Goal: Check status: Check status

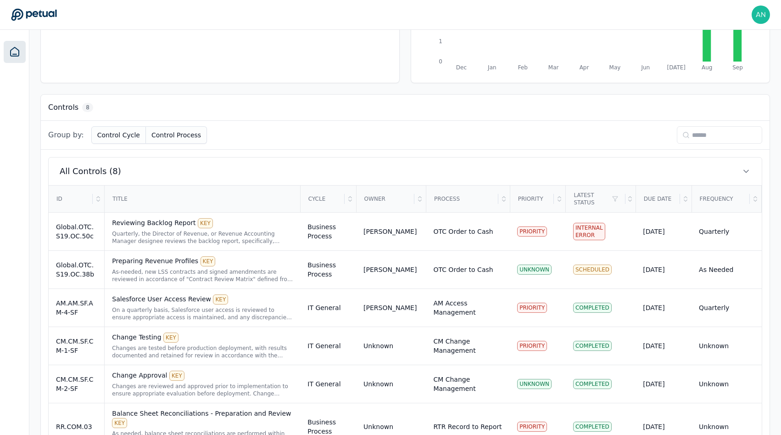
scroll to position [302, 0]
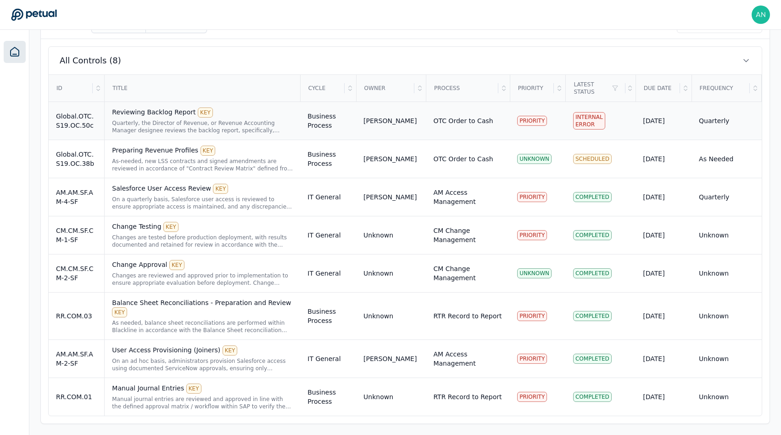
click at [271, 117] on div "Reviewing Backlog Report KEY" at bounding box center [202, 112] width 181 height 10
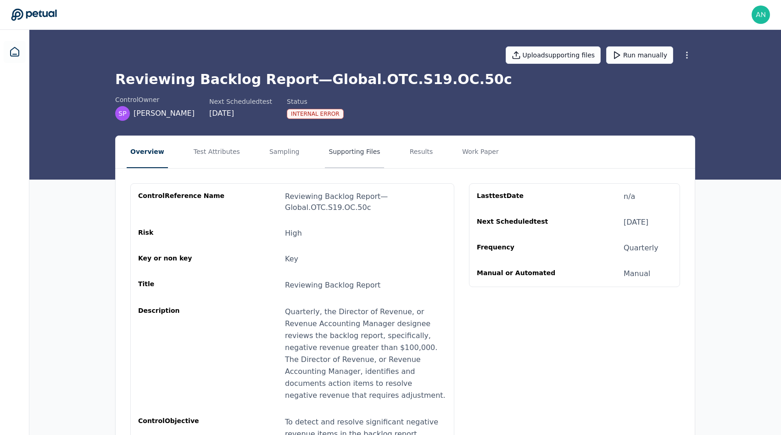
click at [359, 144] on button "Supporting Files" at bounding box center [354, 152] width 59 height 32
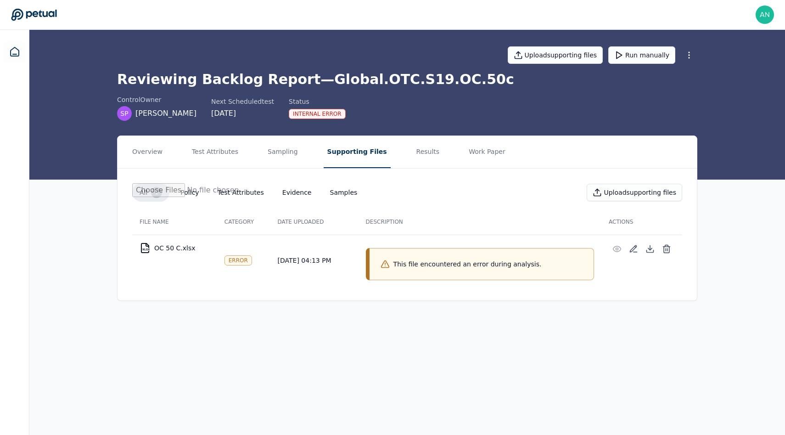
click at [469, 261] on p "This file encountered an error during analysis." at bounding box center [467, 263] width 148 height 9
click at [489, 261] on p "This file encountered an error during analysis." at bounding box center [467, 263] width 148 height 9
click at [640, 51] on button "Run manually" at bounding box center [641, 54] width 67 height 17
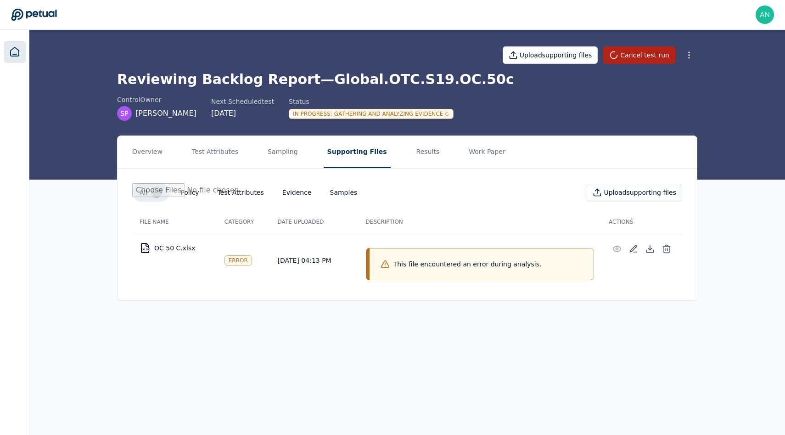
click at [19, 56] on icon at bounding box center [14, 51] width 11 height 11
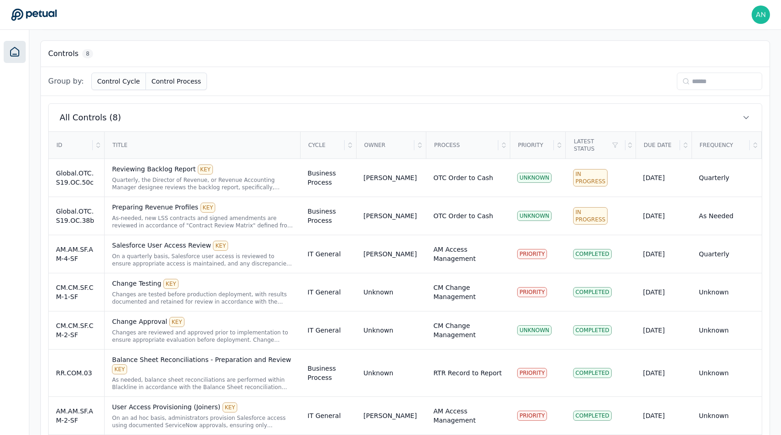
scroll to position [302, 0]
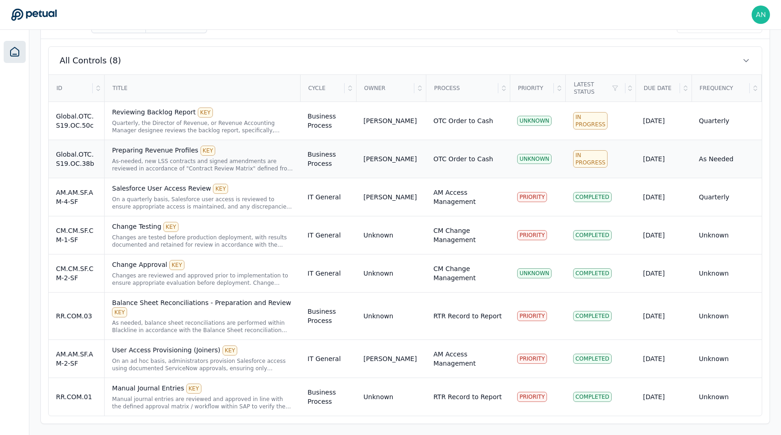
click at [132, 157] on div "Preparing Revenue Profiles KEY As-needed, new LSS contracts and signed amendmen…" at bounding box center [202, 158] width 181 height 27
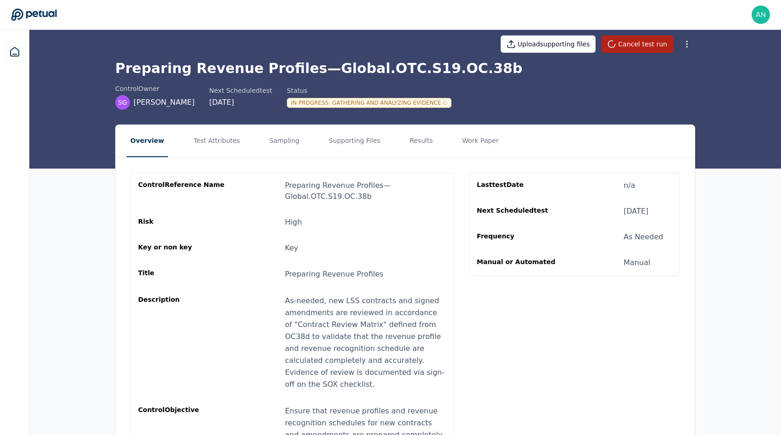
scroll to position [12, 0]
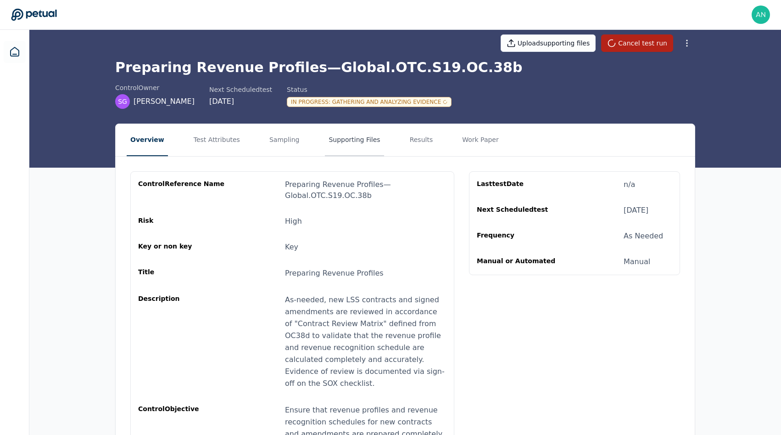
click at [354, 147] on button "Supporting Files" at bounding box center [354, 140] width 59 height 32
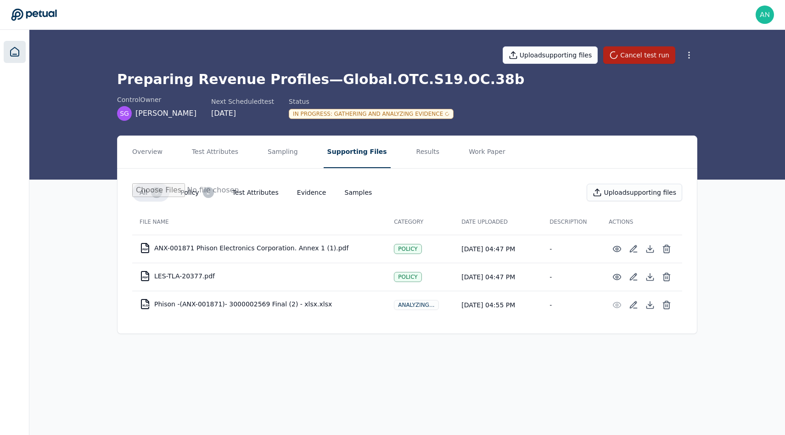
click at [11, 48] on icon at bounding box center [14, 51] width 11 height 11
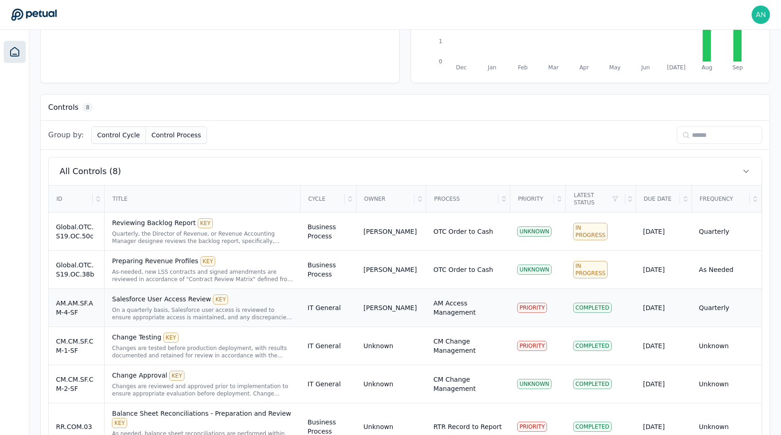
scroll to position [209, 0]
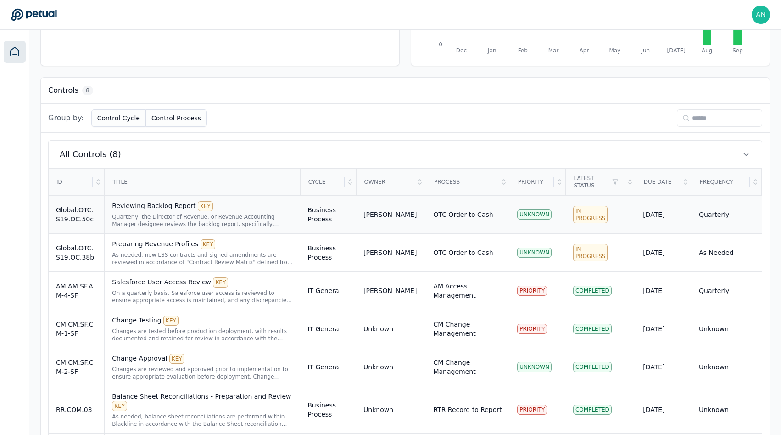
click at [128, 222] on div "Quarterly, the Director of Revenue, or Revenue Accounting Manager designee revi…" at bounding box center [202, 220] width 181 height 15
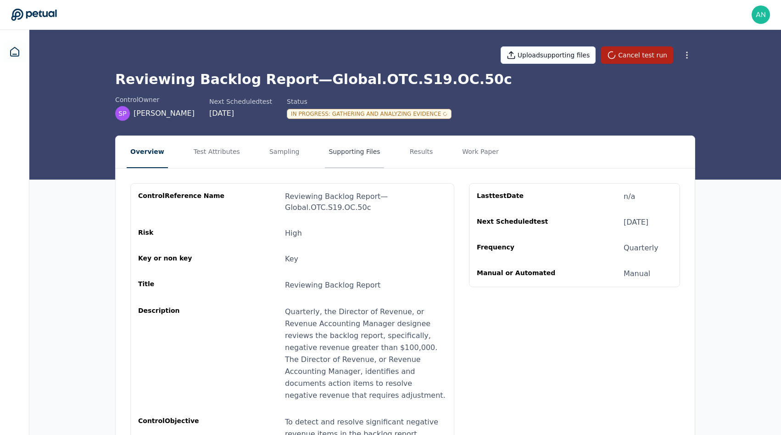
click at [338, 163] on button "Supporting Files" at bounding box center [354, 152] width 59 height 32
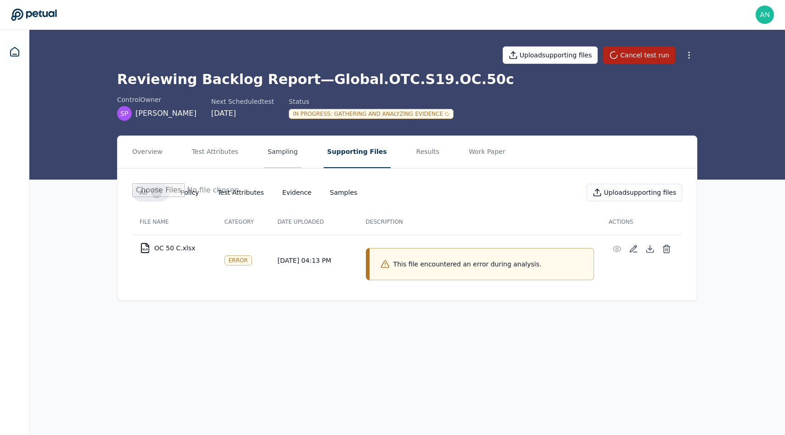
click at [285, 155] on button "Sampling" at bounding box center [283, 152] width 38 height 32
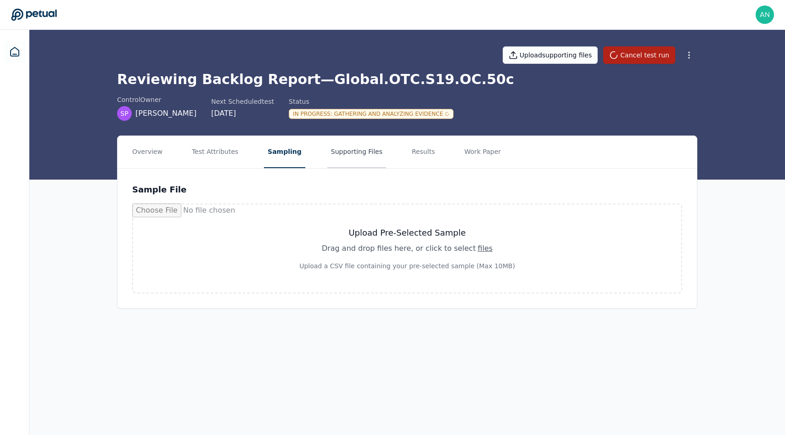
click at [355, 155] on button "Supporting Files" at bounding box center [356, 152] width 59 height 32
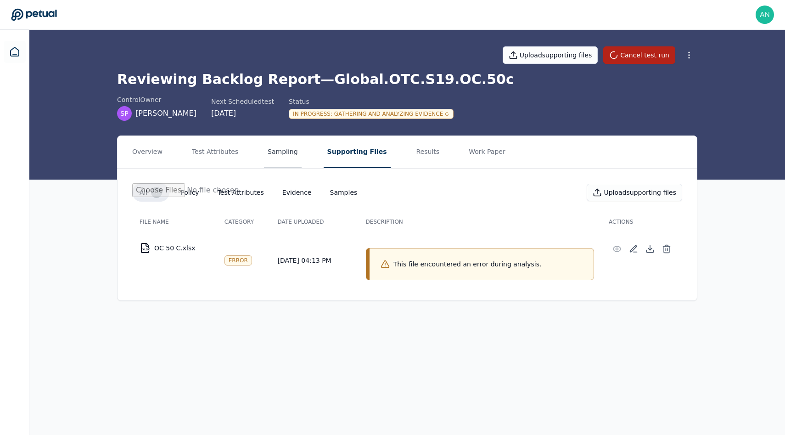
click at [285, 155] on button "Sampling" at bounding box center [283, 152] width 38 height 32
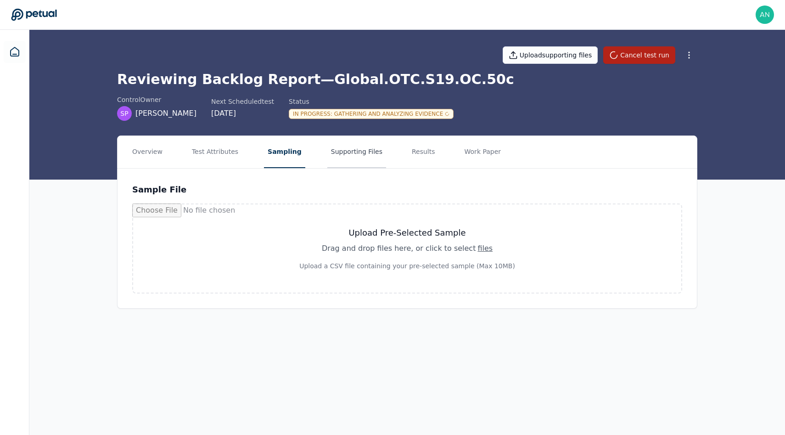
click at [333, 147] on button "Supporting Files" at bounding box center [356, 152] width 59 height 32
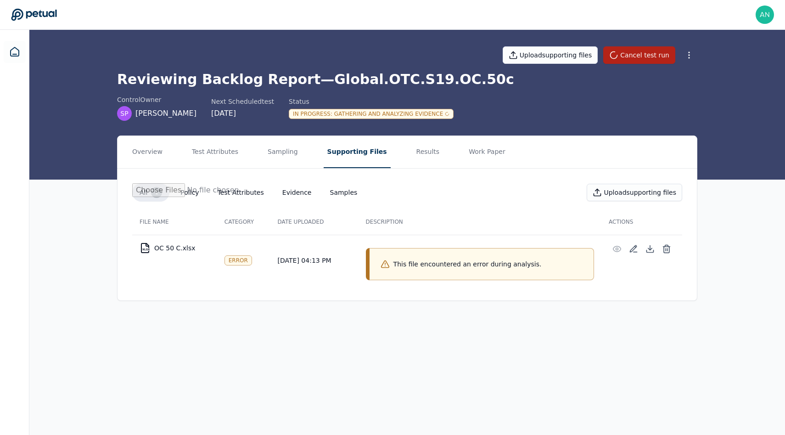
click at [401, 268] on div "This file encountered an error during analysis." at bounding box center [481, 264] width 224 height 32
click at [397, 266] on div "This file encountered an error during analysis." at bounding box center [460, 263] width 161 height 9
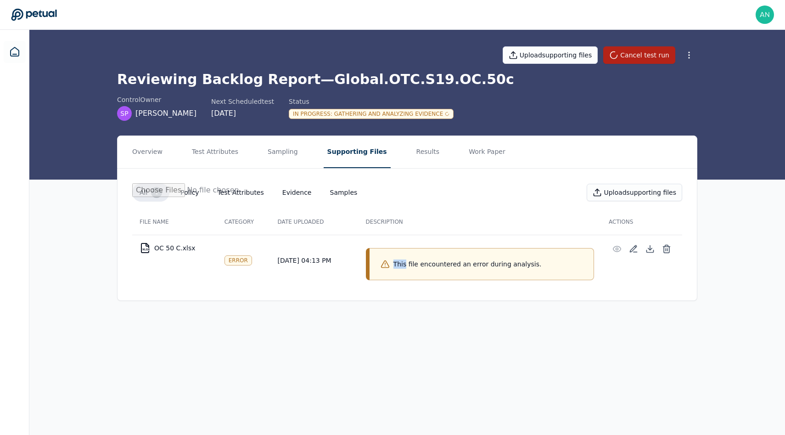
click at [397, 266] on div "This file encountered an error during analysis." at bounding box center [460, 263] width 161 height 9
click at [395, 276] on div "This file encountered an error during analysis." at bounding box center [481, 264] width 224 height 32
click at [414, 263] on p "This file encountered an error during analysis." at bounding box center [467, 263] width 148 height 9
